Goal: Find specific page/section

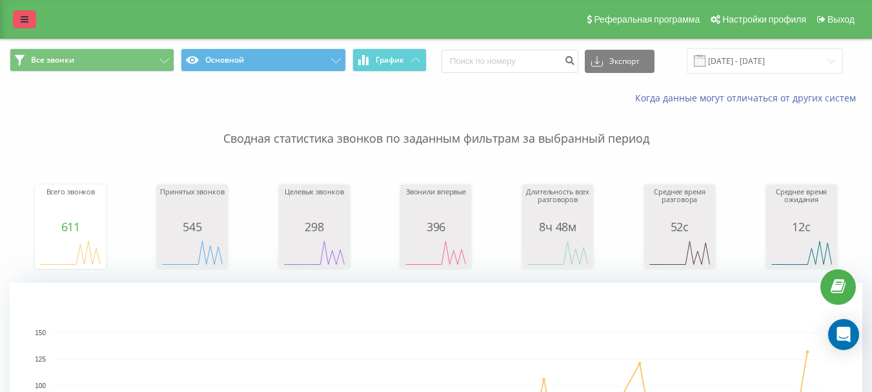
click at [30, 27] on link at bounding box center [24, 19] width 23 height 18
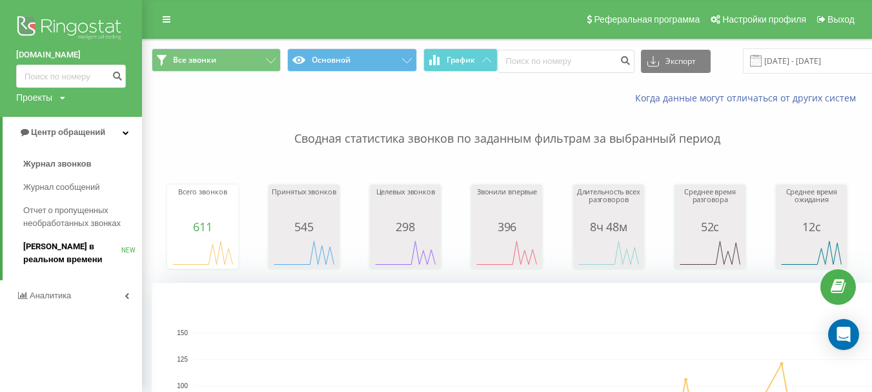
click at [65, 250] on span "[PERSON_NAME] в реальном времени" at bounding box center [72, 253] width 98 height 26
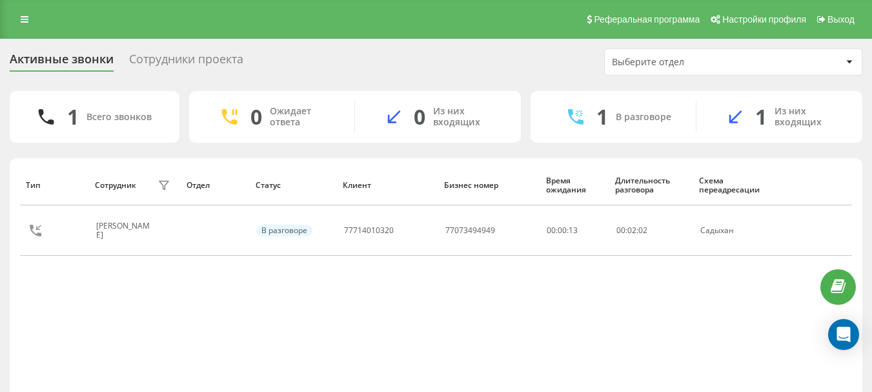
click at [207, 52] on div "Сотрудники проекта" at bounding box center [186, 62] width 114 height 20
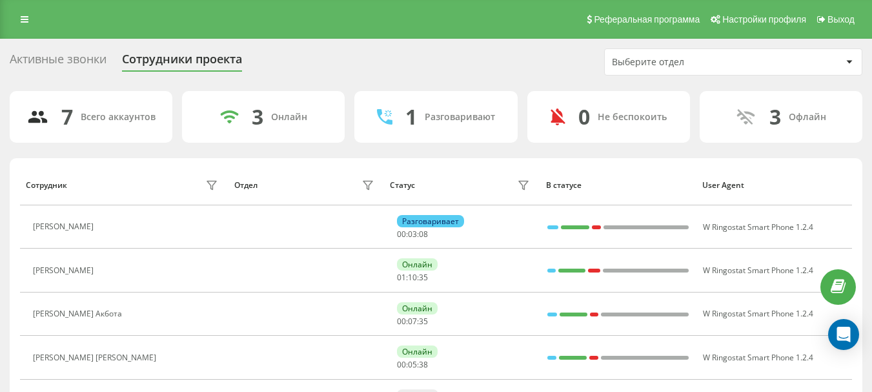
click at [470, 38] on div "Реферальная программа Настройки профиля Выход" at bounding box center [436, 19] width 872 height 39
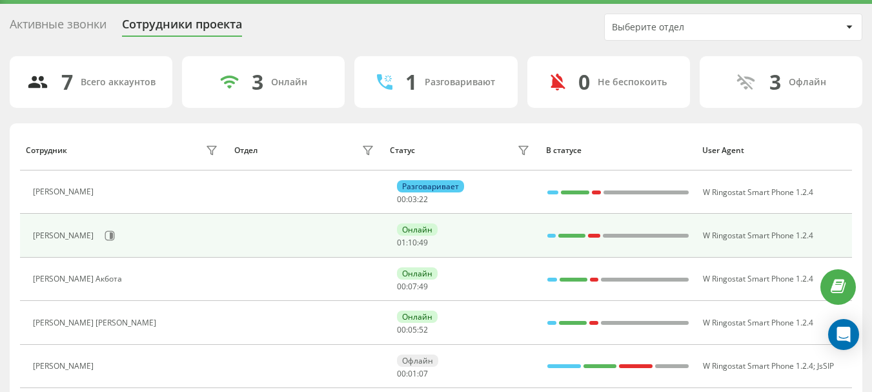
scroll to position [65, 0]
